Goal: Check status: Check status

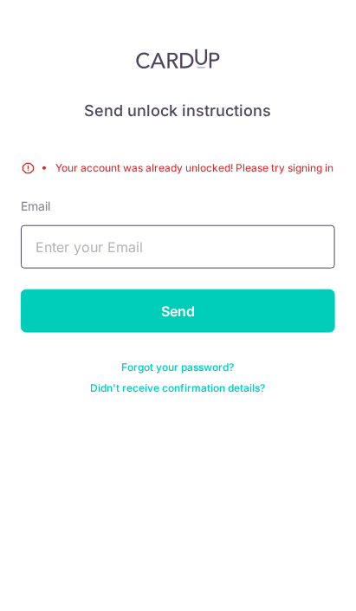
click at [244, 225] on input "text" at bounding box center [178, 246] width 314 height 43
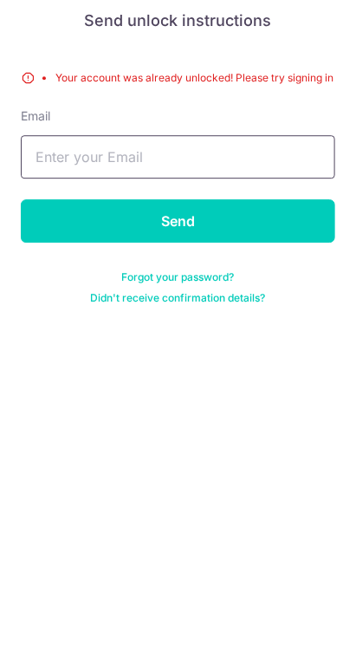
type input "[EMAIL_ADDRESS][DOMAIN_NAME]"
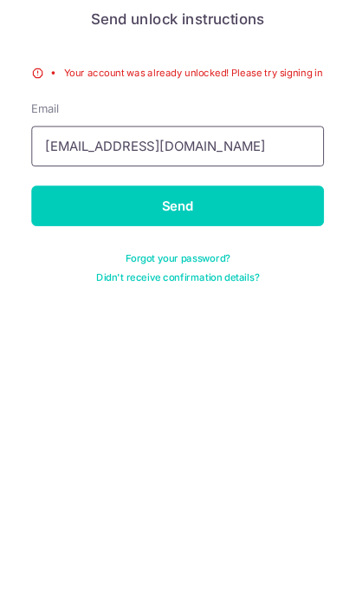
scroll to position [5, 0]
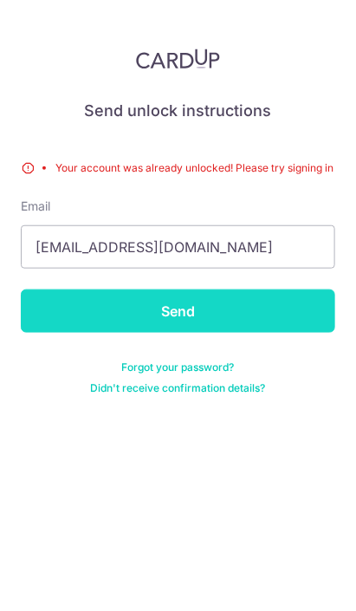
click at [204, 301] on input "Send" at bounding box center [178, 310] width 314 height 43
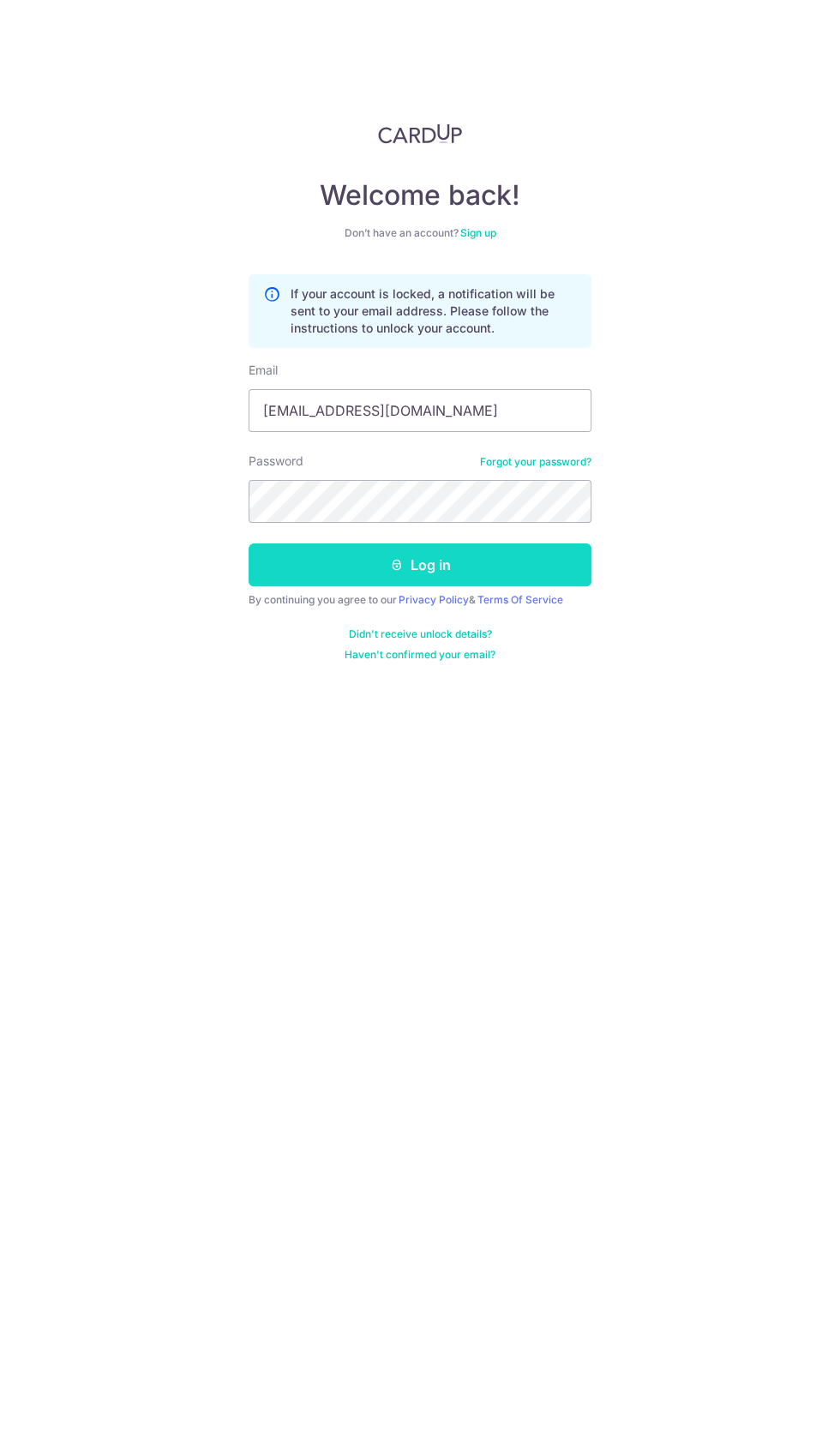
click at [467, 561] on button "Log in" at bounding box center [420, 564] width 343 height 43
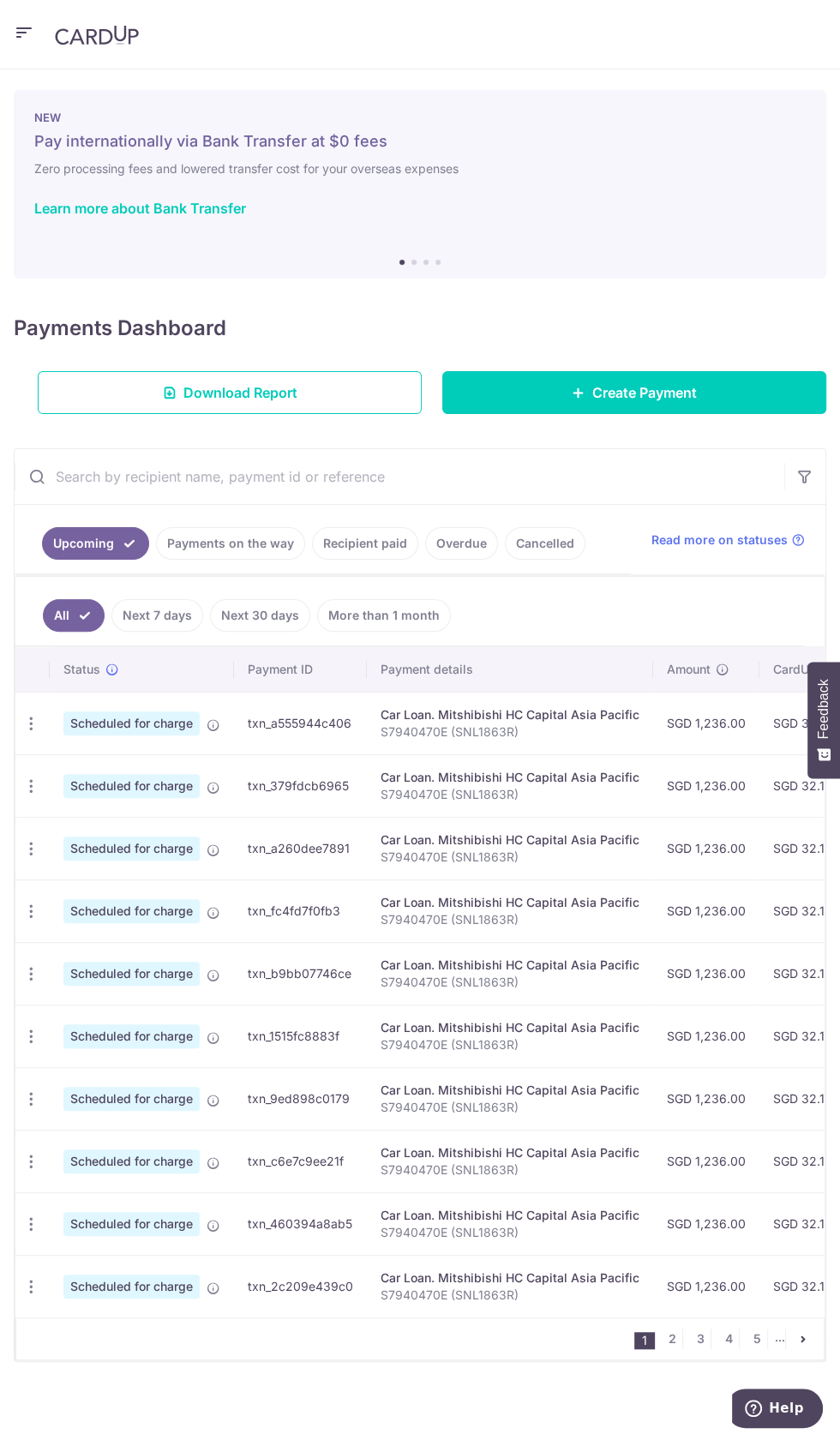
click at [247, 548] on link "Payments on the way" at bounding box center [231, 543] width 149 height 33
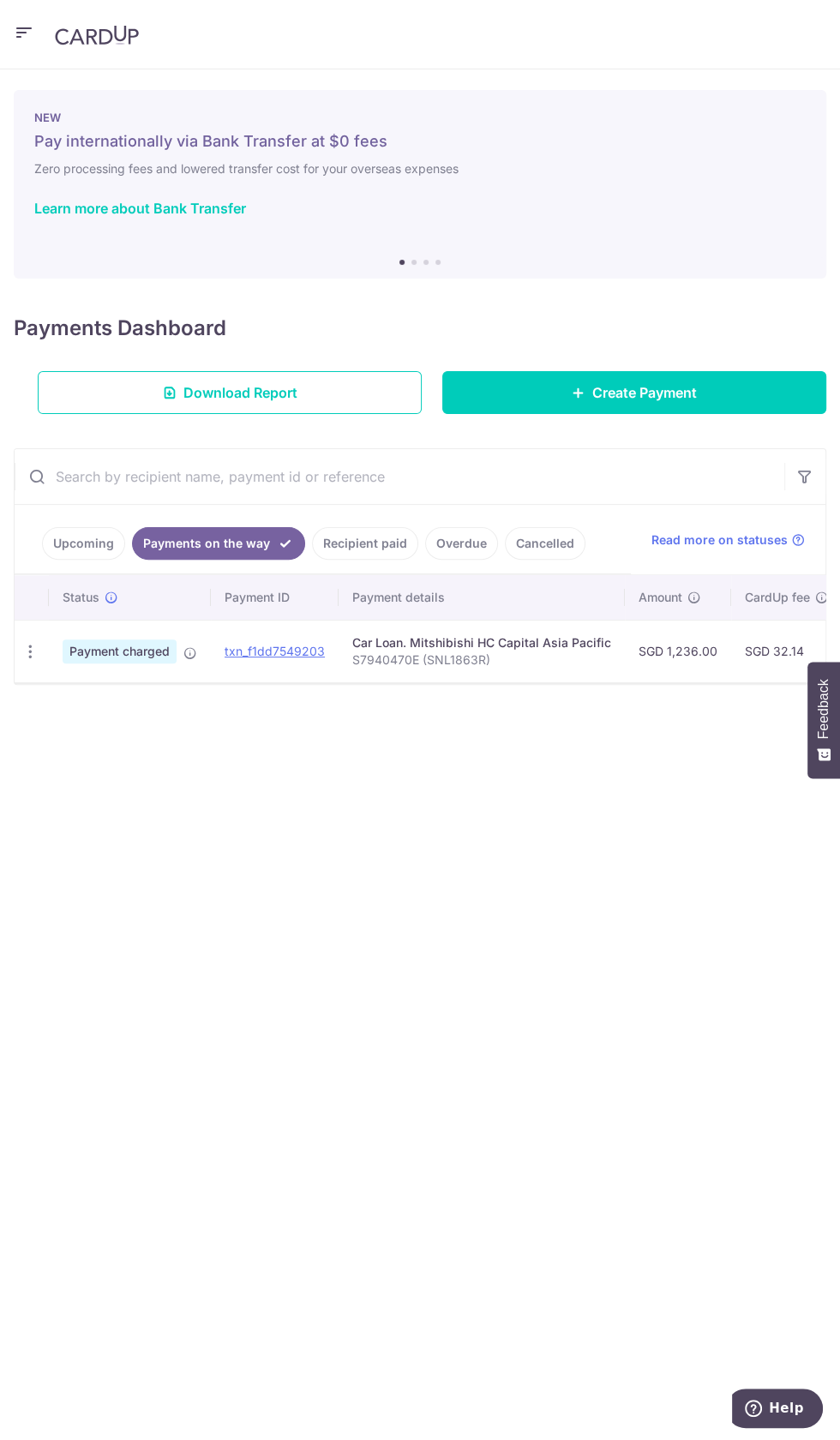
click at [368, 542] on link "Recipient paid" at bounding box center [364, 543] width 106 height 33
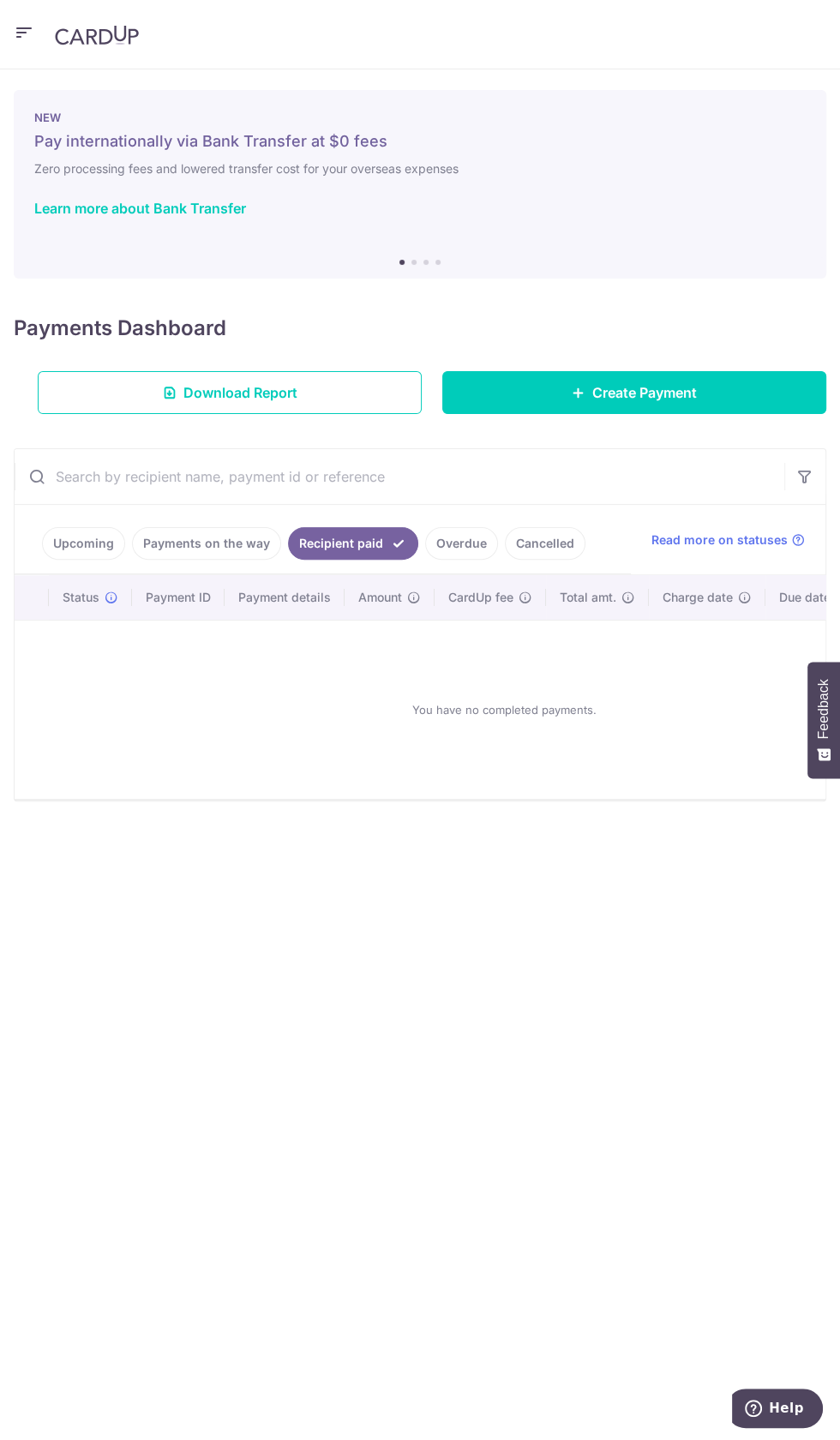
click at [204, 548] on link "Payments on the way" at bounding box center [206, 543] width 149 height 33
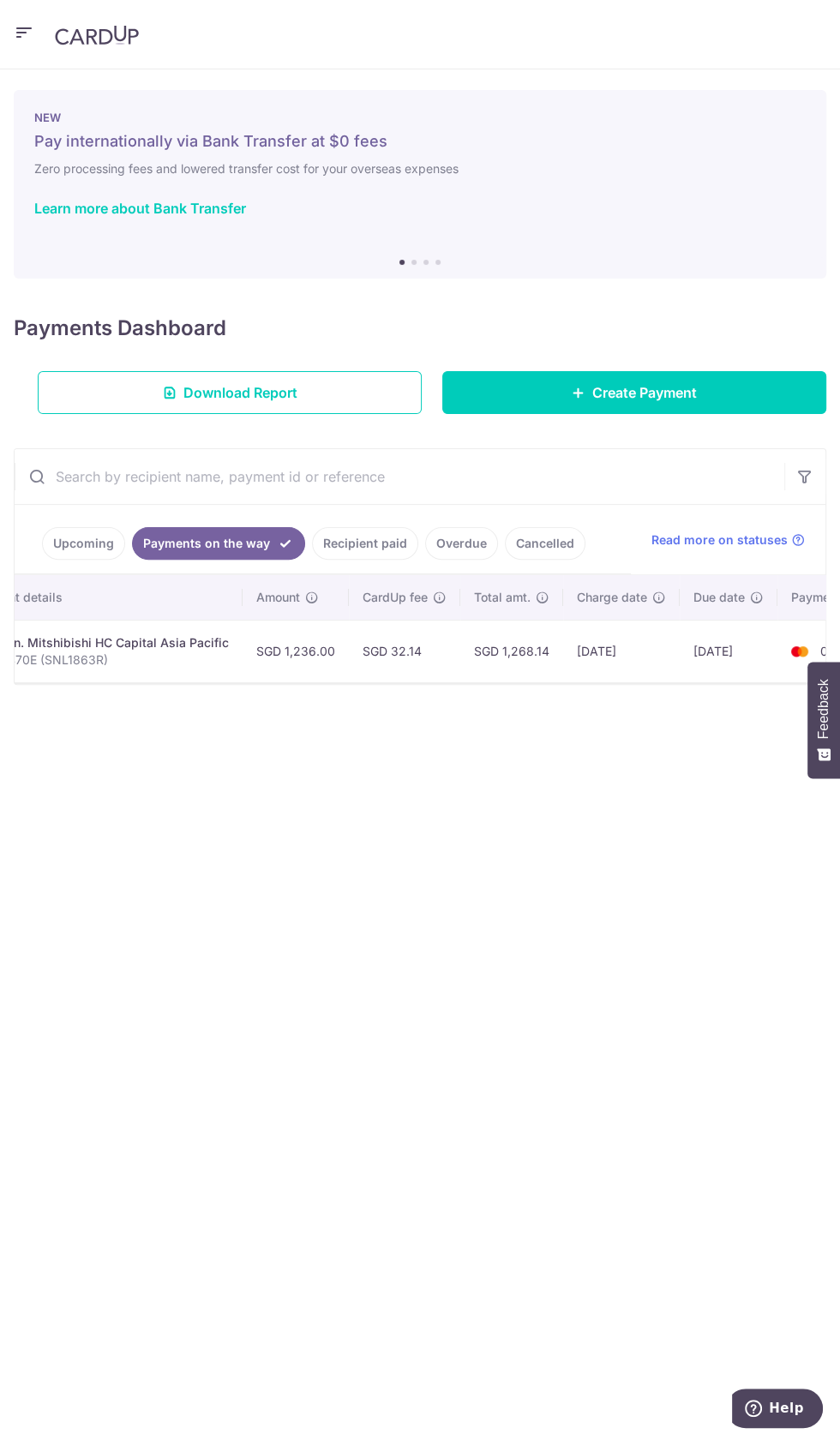
scroll to position [0, 450]
